Goal: Obtain resource: Download file/media

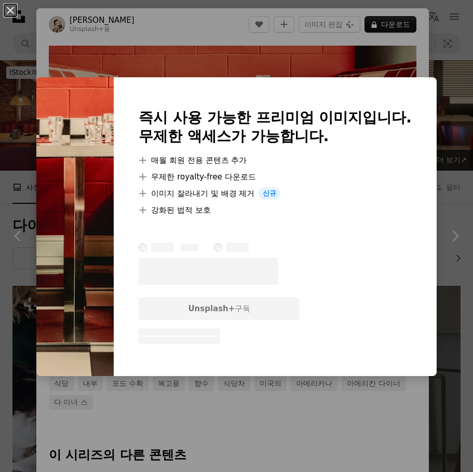
scroll to position [11432, 0]
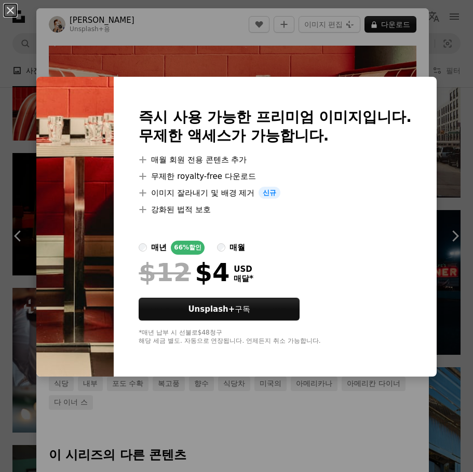
click at [424, 45] on div "An X shape 즉시 사용 가능한 프리미엄 이미지입니다. 무제한 액세스가 가능합니다. A plus sign 매월 회원 전용 콘텐츠 추가 A…" at bounding box center [236, 236] width 473 height 472
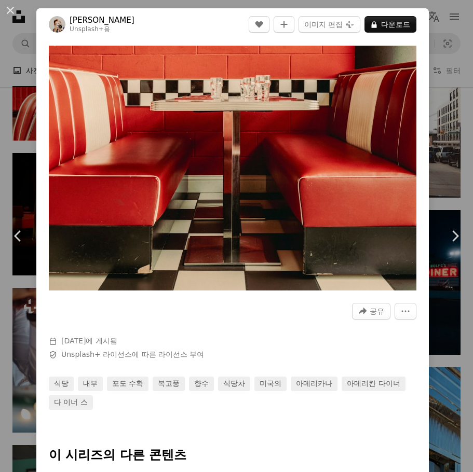
click at [438, 96] on div "An X shape Chevron left Chevron right [PERSON_NAME] Unsplash+ 용 A heart A plus …" at bounding box center [236, 236] width 473 height 472
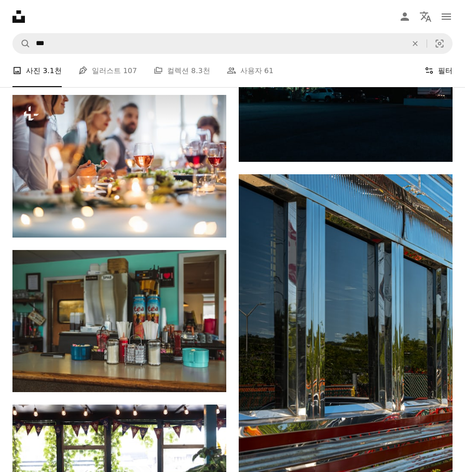
click at [436, 73] on button "Filters 필터" at bounding box center [439, 70] width 28 height 33
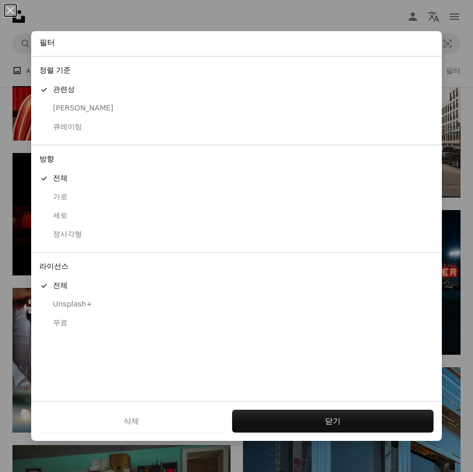
click at [56, 321] on div "무료" at bounding box center [236, 323] width 394 height 10
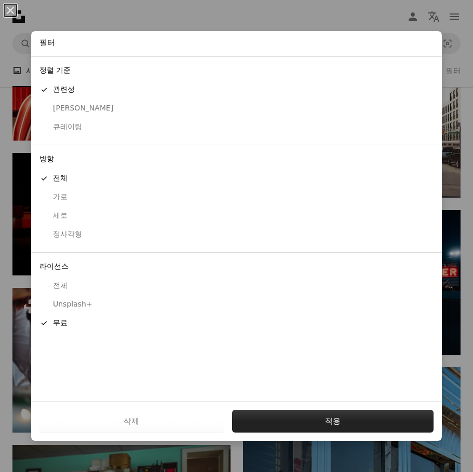
click at [303, 415] on button "적용" at bounding box center [333, 421] width 202 height 23
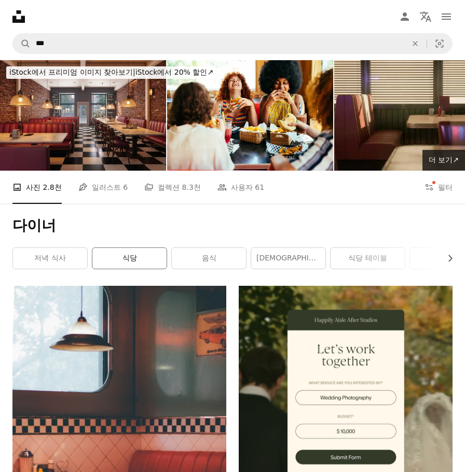
click at [141, 248] on link "식당" at bounding box center [129, 258] width 74 height 21
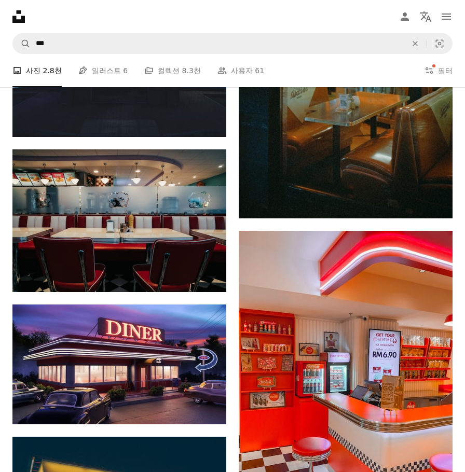
scroll to position [2544, 0]
